Goal: Navigation & Orientation: Find specific page/section

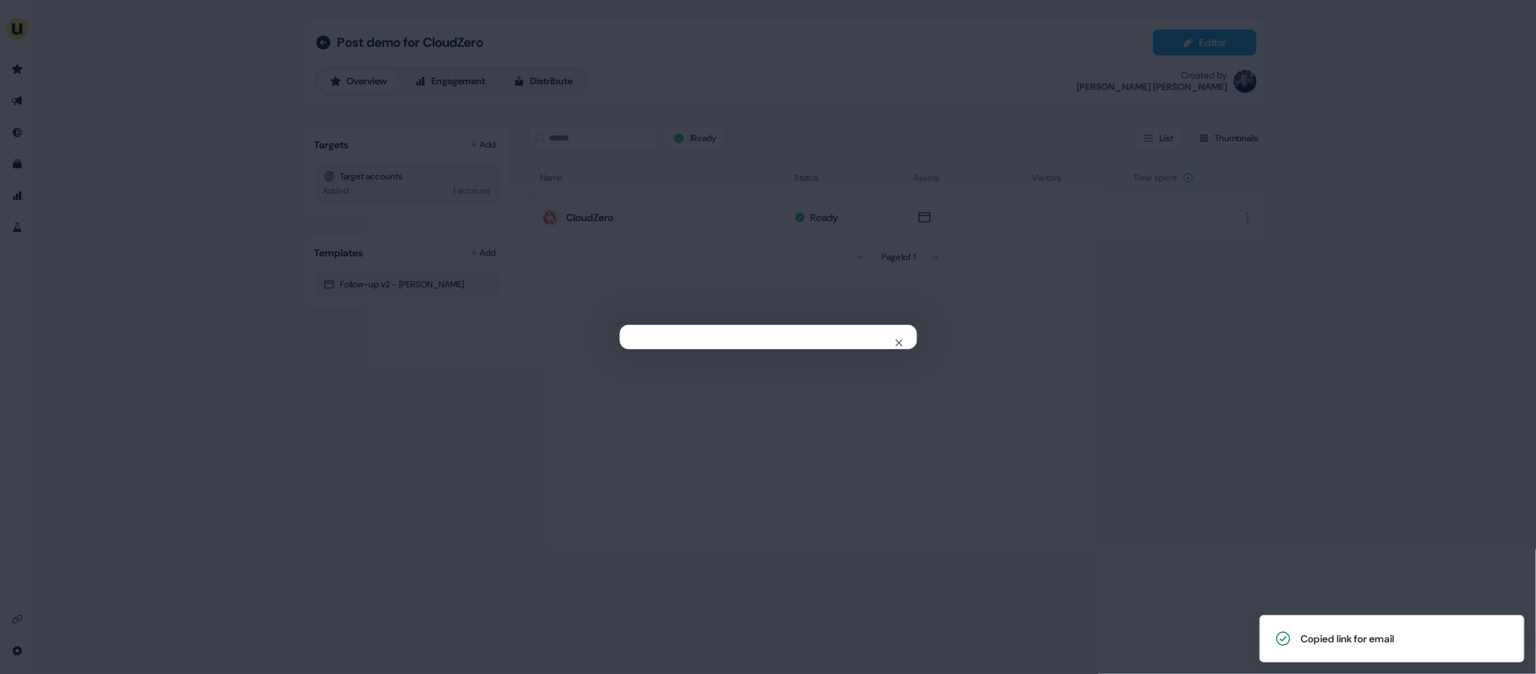
click at [164, 234] on div "Close" at bounding box center [768, 337] width 1536 height 674
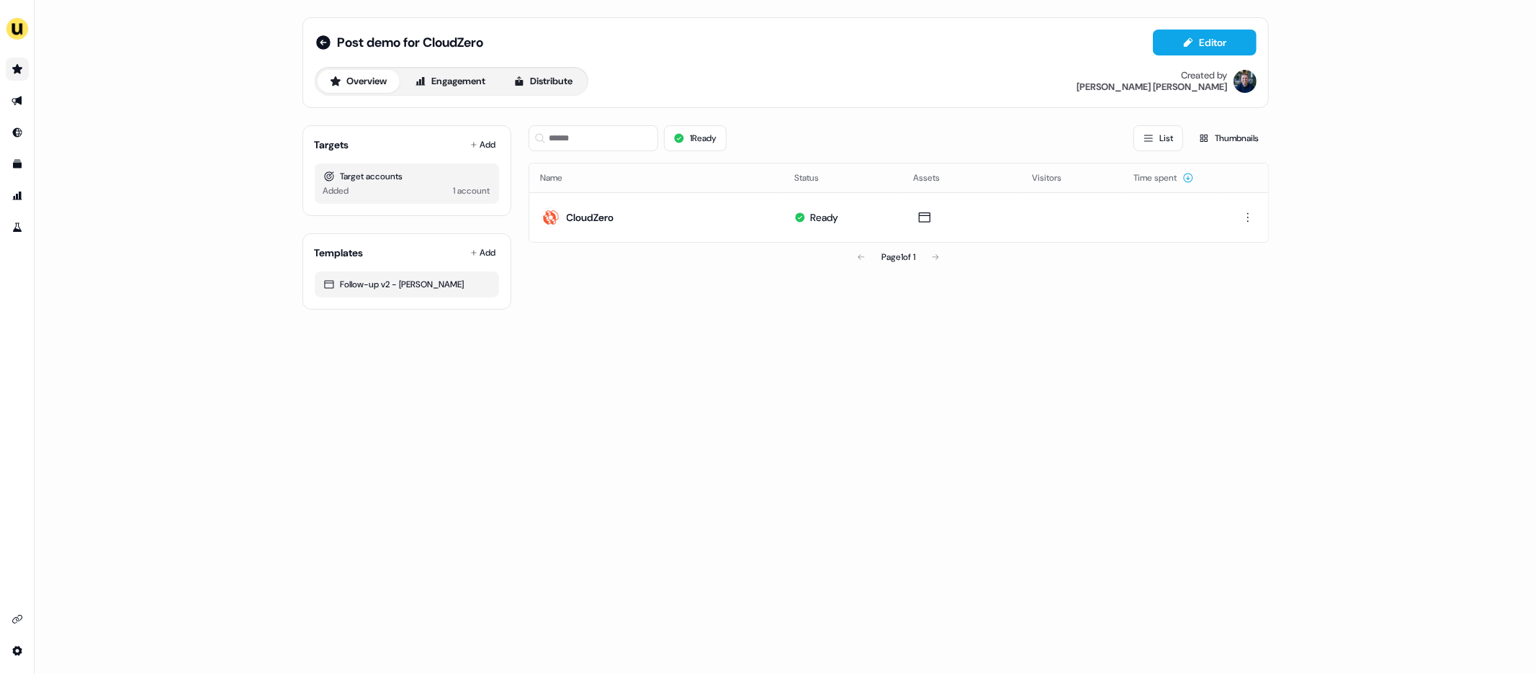
click at [14, 68] on icon "Go to prospects" at bounding box center [17, 68] width 10 height 9
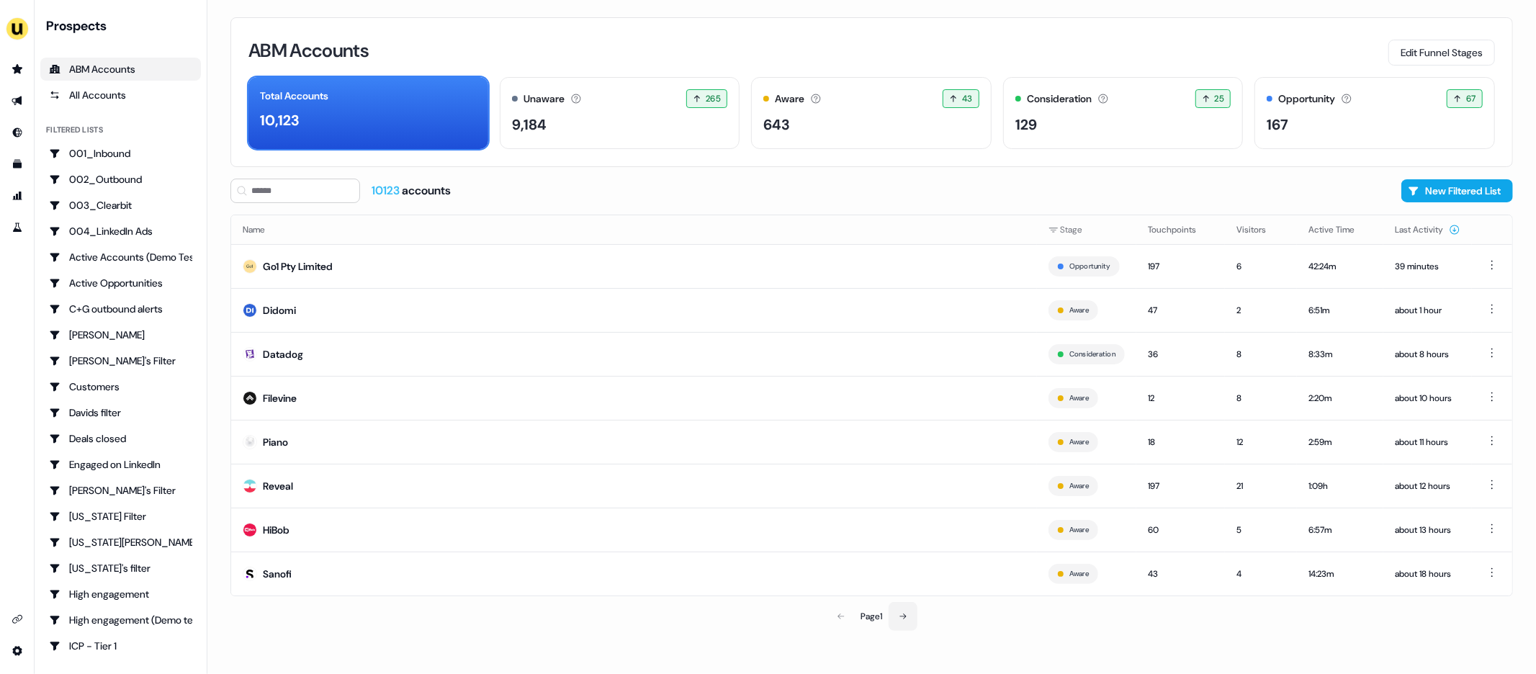
click at [901, 621] on icon at bounding box center [903, 616] width 9 height 9
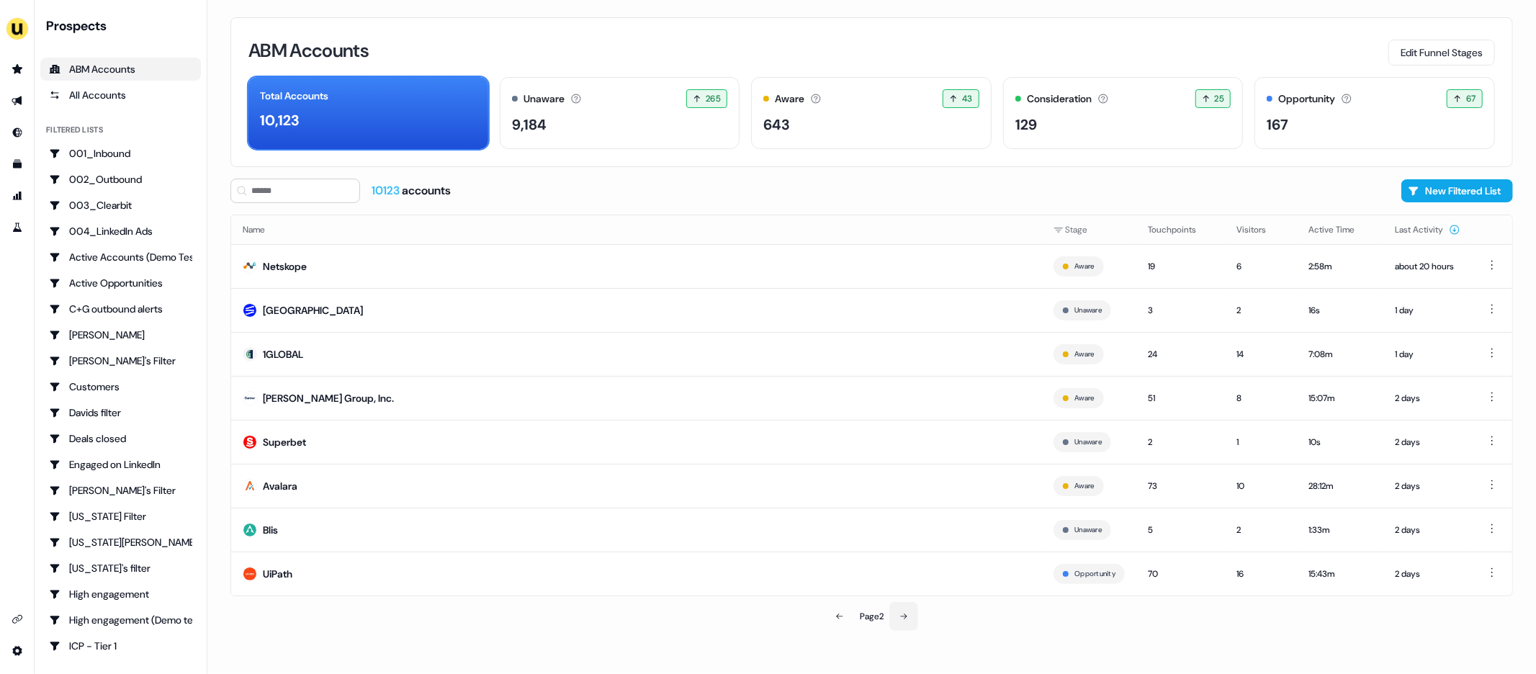
click at [901, 621] on icon at bounding box center [904, 616] width 9 height 9
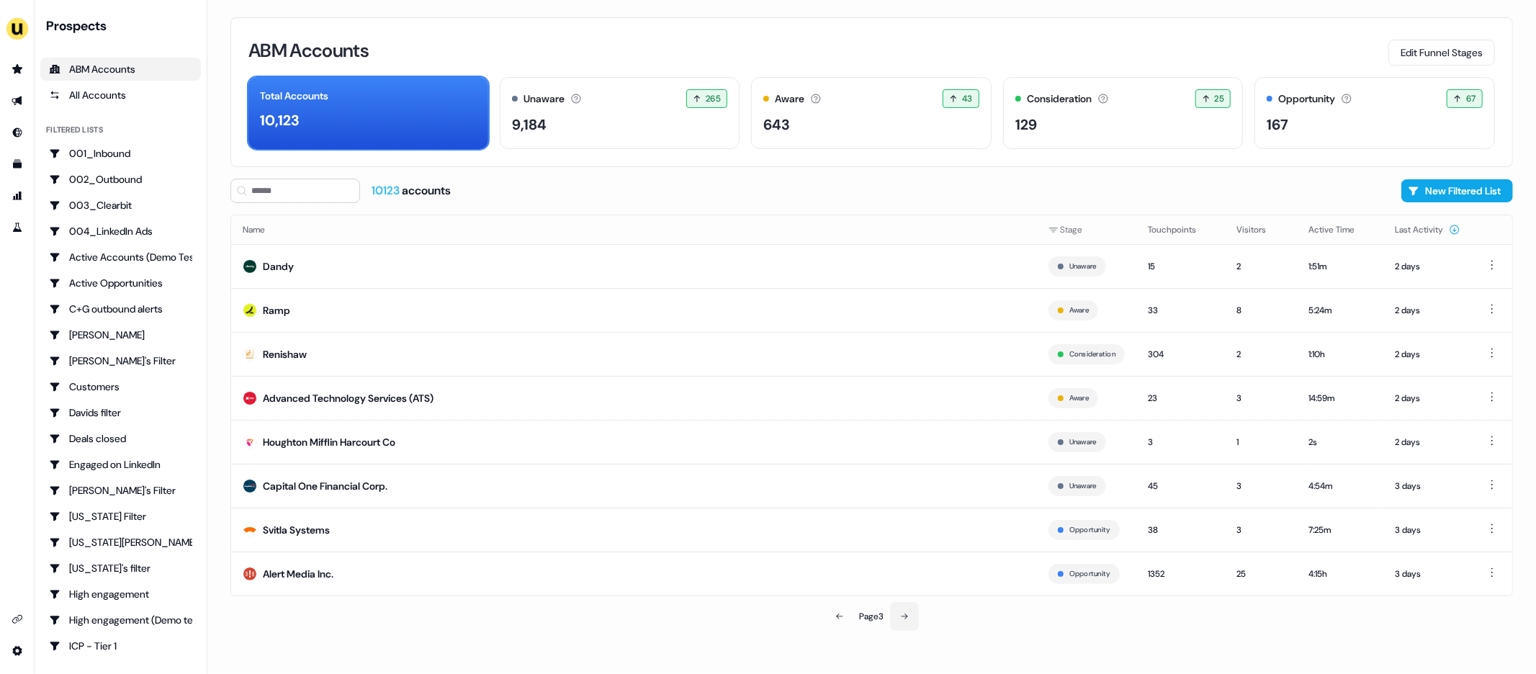
click at [903, 616] on icon at bounding box center [904, 616] width 9 height 9
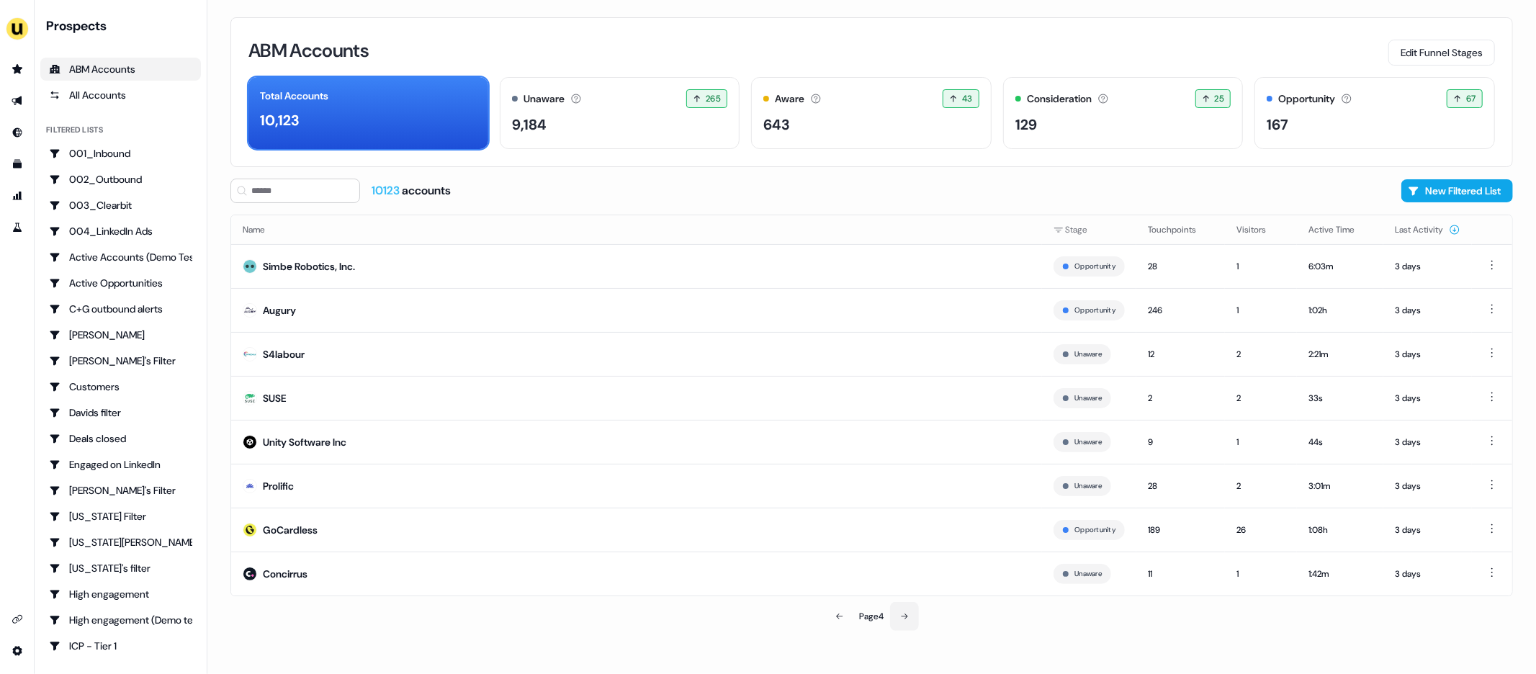
click at [902, 615] on icon at bounding box center [904, 616] width 9 height 9
click at [840, 619] on icon at bounding box center [839, 616] width 9 height 9
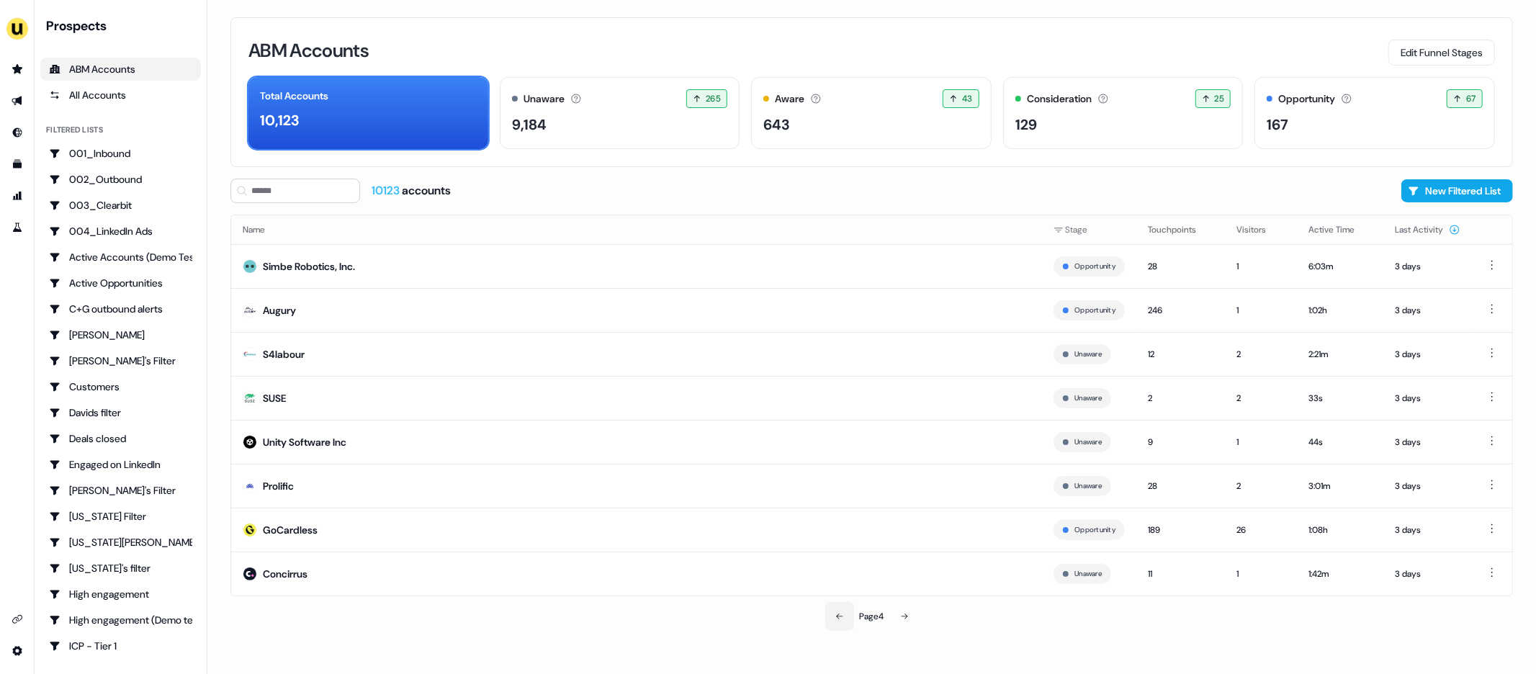
click at [840, 619] on icon at bounding box center [839, 616] width 9 height 9
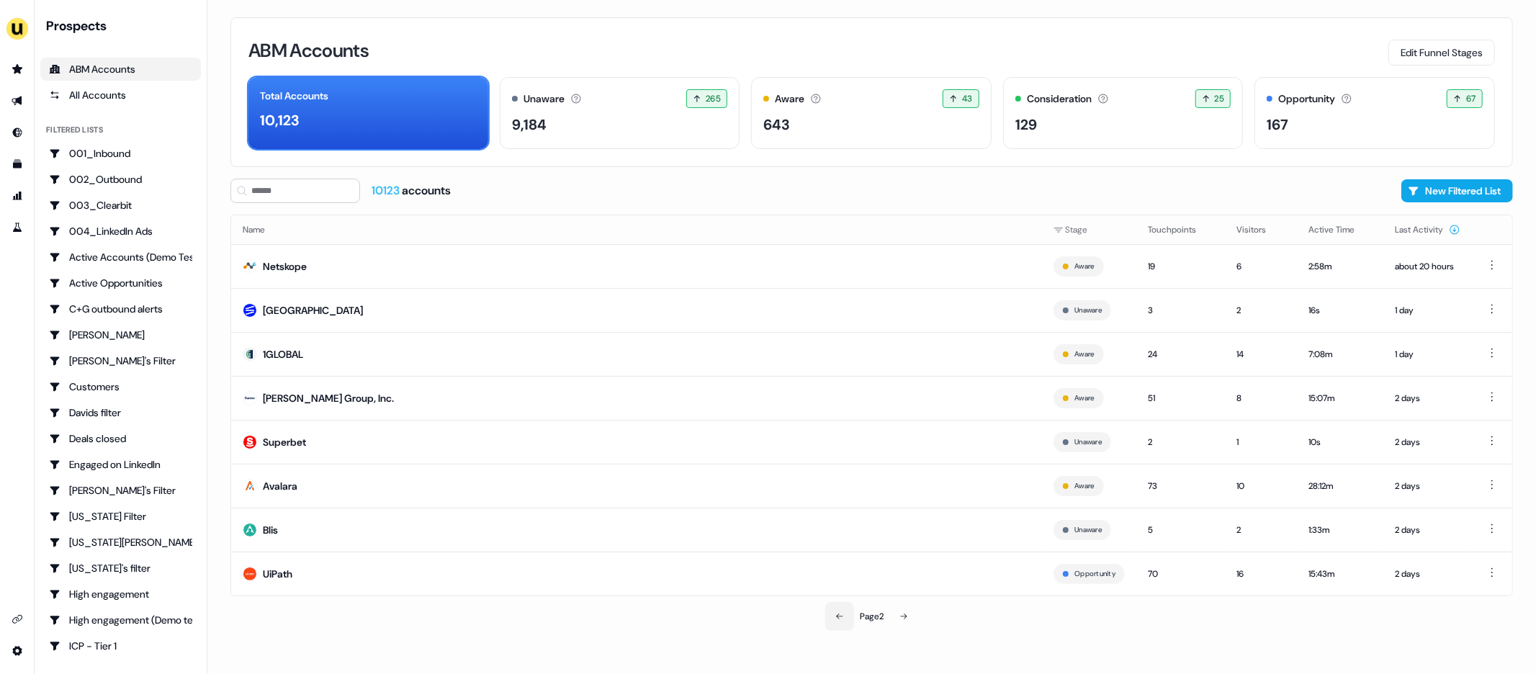
click at [840, 619] on icon at bounding box center [839, 616] width 9 height 9
